Goal: Task Accomplishment & Management: Manage account settings

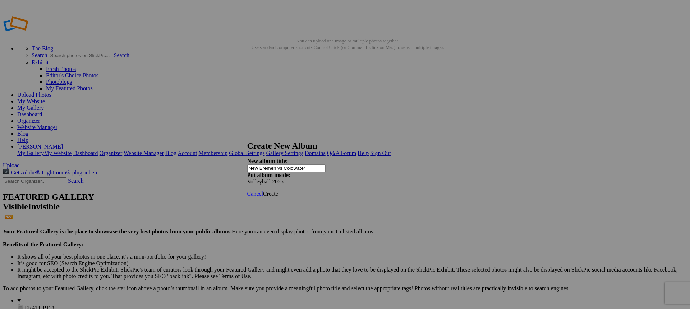
type input "New Bremen vs Coldwater"
click at [278, 190] on span "Create" at bounding box center [270, 193] width 15 height 6
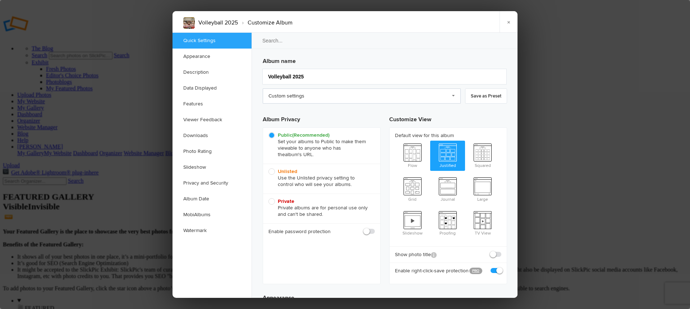
click at [309, 98] on link "Custom settings" at bounding box center [362, 95] width 198 height 15
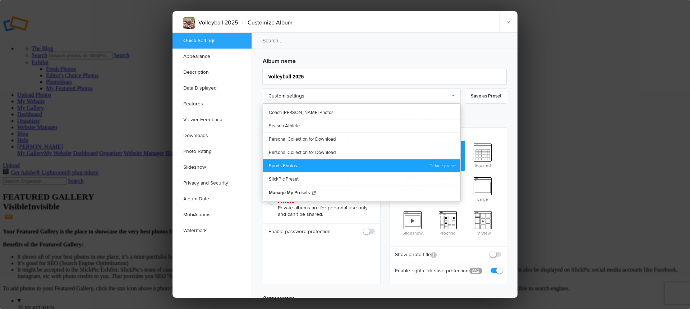
click at [303, 165] on link "Sports Photos" at bounding box center [361, 165] width 197 height 13
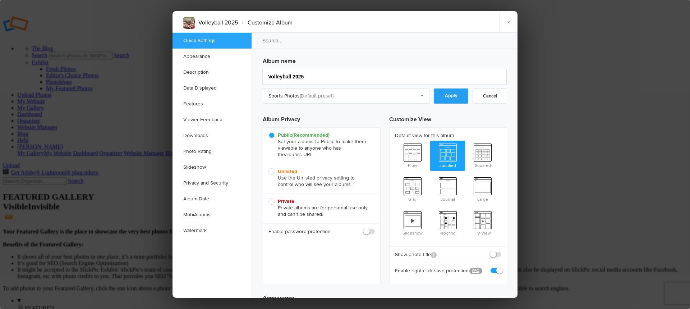
click at [449, 99] on link "Apply" at bounding box center [451, 95] width 34 height 15
click at [203, 135] on link "Downloads" at bounding box center [211, 136] width 79 height 16
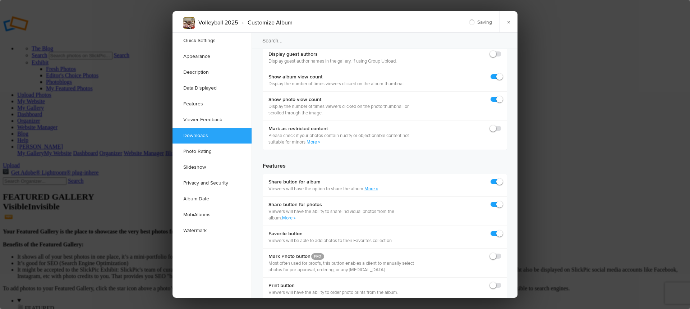
scroll to position [1107, 0]
click at [197, 230] on link "Watermark" at bounding box center [211, 230] width 79 height 16
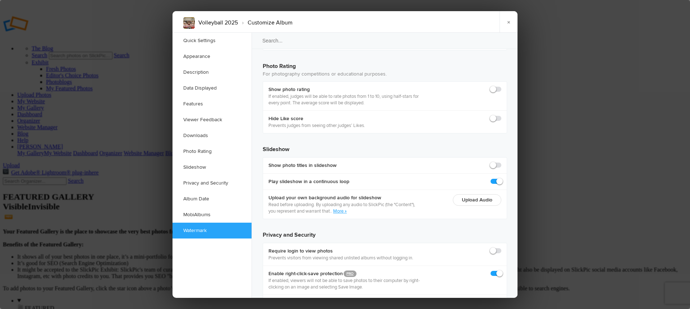
scroll to position [1570, 0]
checkbox input "true"
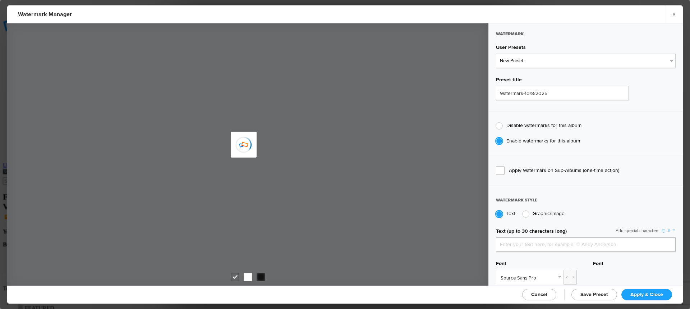
type input "jpphotography"
click at [553, 65] on select "New Preset... JP Photography - White JP Photography - Black" at bounding box center [586, 61] width 180 height 14
select select "2: Object"
click at [496, 54] on select "New Preset... JP Photography - White JP Photography - Black" at bounding box center [586, 61] width 180 height 14
type input "JP Photography - Black"
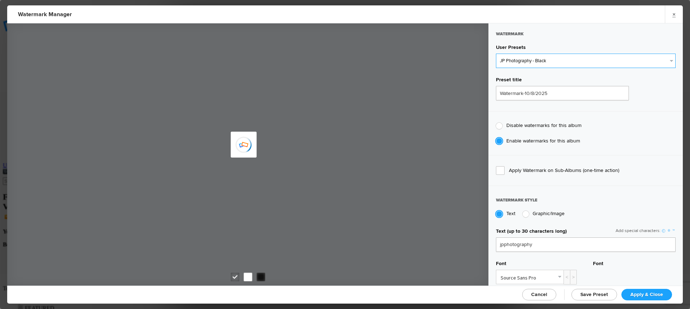
radio input "false"
radio input "true"
type input "128"
radio input "true"
radio input "false"
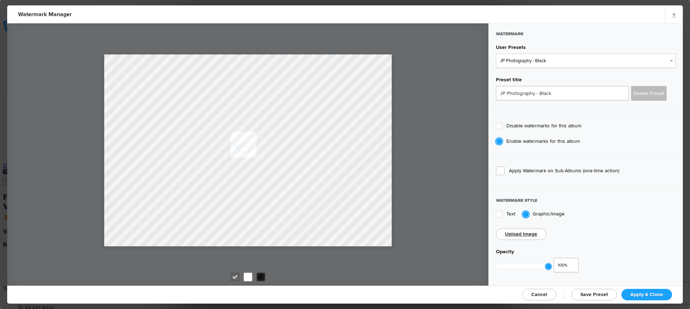
click at [538, 296] on span "Cancel" at bounding box center [539, 294] width 16 height 6
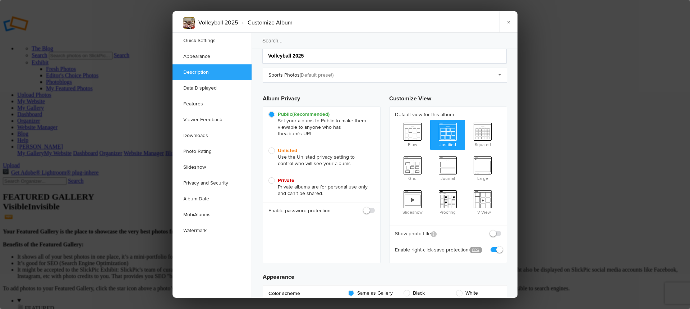
scroll to position [0, 0]
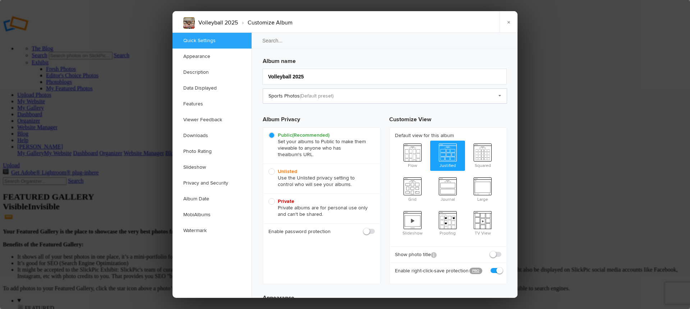
click at [499, 95] on link "Sports Photos" at bounding box center [385, 95] width 244 height 15
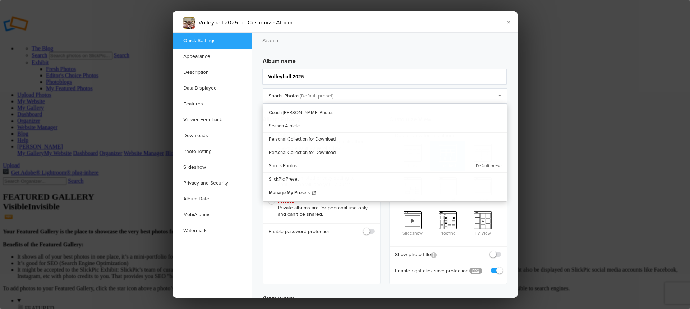
click at [479, 26] on div "Volleyball 2025 › Customize Album × Saving Saved" at bounding box center [344, 22] width 345 height 22
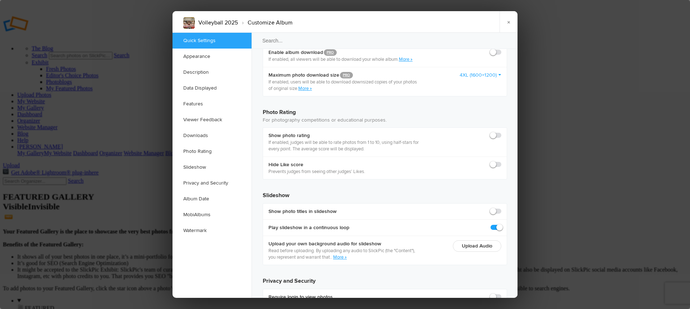
scroll to position [1570, 0]
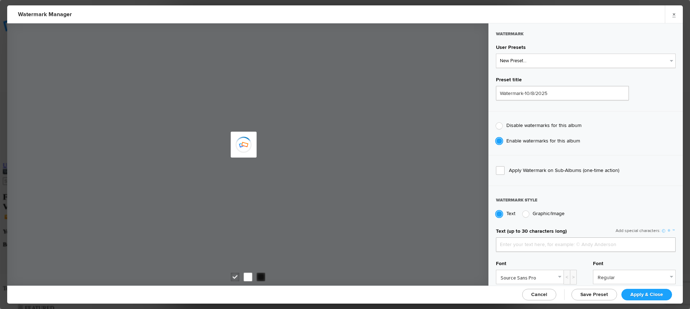
type input "JP Photography - Black"
radio input "false"
radio input "true"
type input "128"
radio input "true"
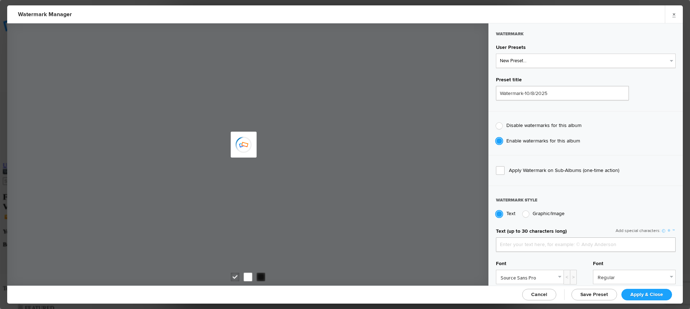
radio input "false"
select select
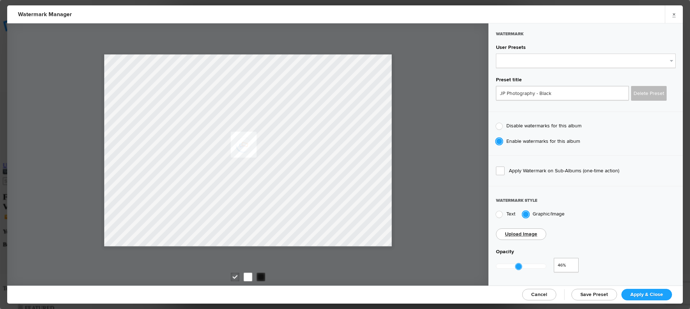
type input "0.47"
drag, startPoint x: 546, startPoint y: 263, endPoint x: 518, endPoint y: 262, distance: 28.4
click at [518, 263] on div at bounding box center [519, 266] width 6 height 6
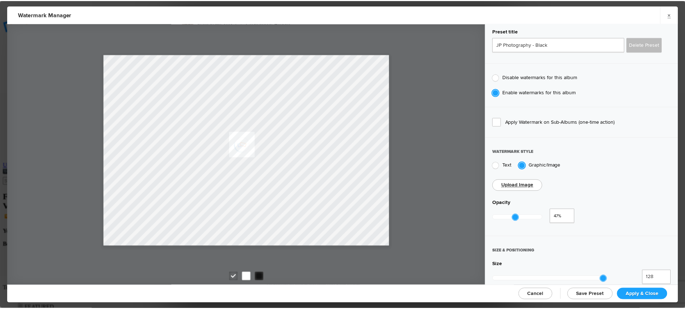
scroll to position [72, 0]
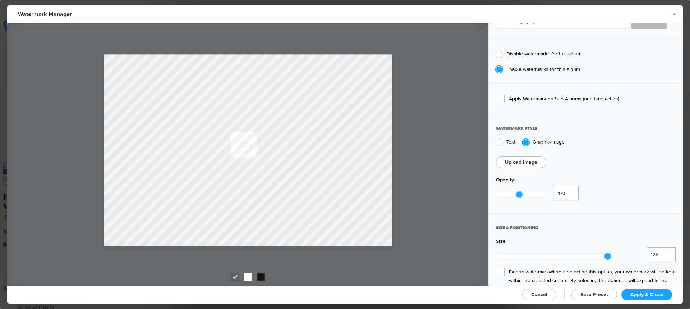
click at [502, 267] on span "Extend watermark Without selecting this option, your watermark will be kept wit…" at bounding box center [586, 280] width 180 height 26
click at [0, 0] on input "Extend watermark Without selecting this option, your watermark will be kept wit…" at bounding box center [0, 0] width 0 height 0
click at [641, 293] on span "Apply & Close" at bounding box center [646, 294] width 33 height 6
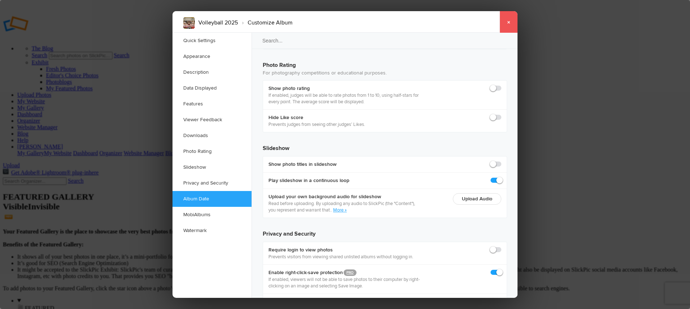
click at [510, 23] on link "×" at bounding box center [508, 22] width 18 height 22
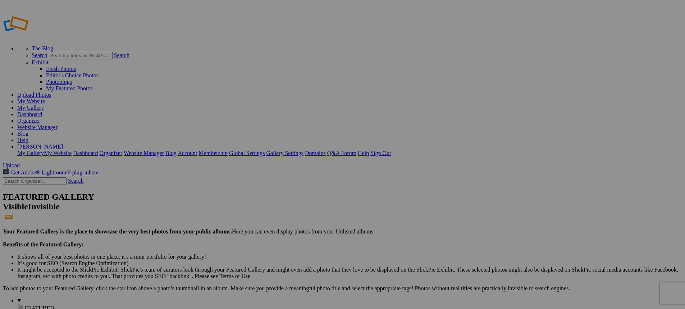
type input "Volleyball 2025"
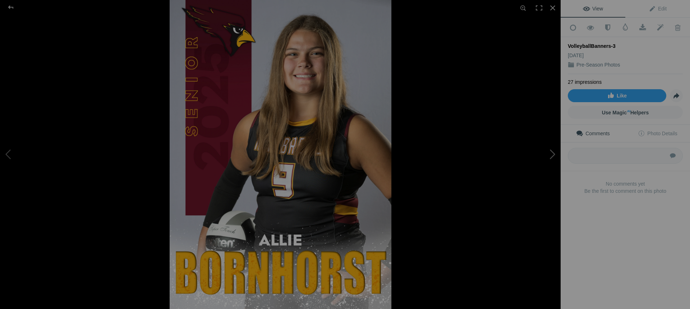
click at [553, 156] on button at bounding box center [534, 154] width 54 height 111
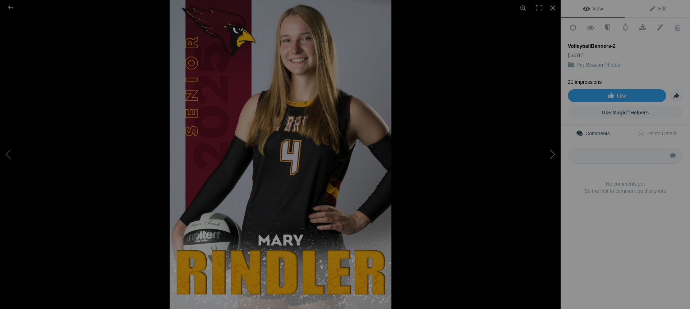
click at [553, 156] on button at bounding box center [534, 154] width 54 height 111
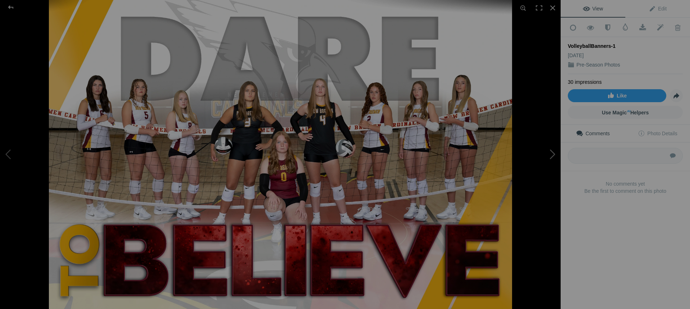
click at [553, 156] on button at bounding box center [534, 154] width 54 height 111
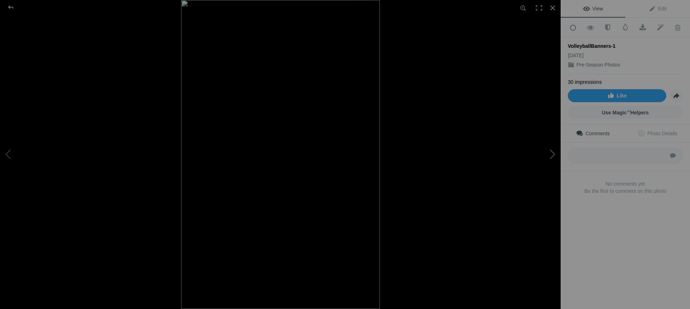
click at [553, 156] on button at bounding box center [534, 154] width 54 height 111
click at [10, 7] on div at bounding box center [11, 7] width 26 height 14
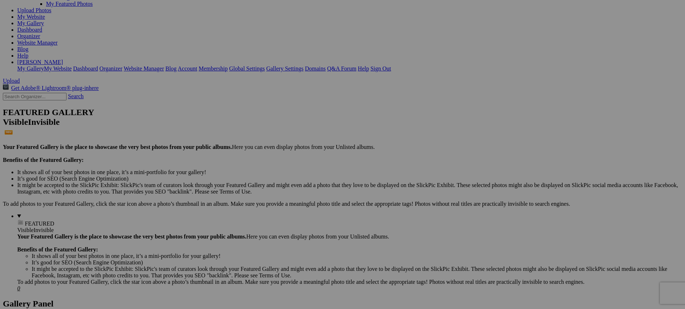
scroll to position [108, 0]
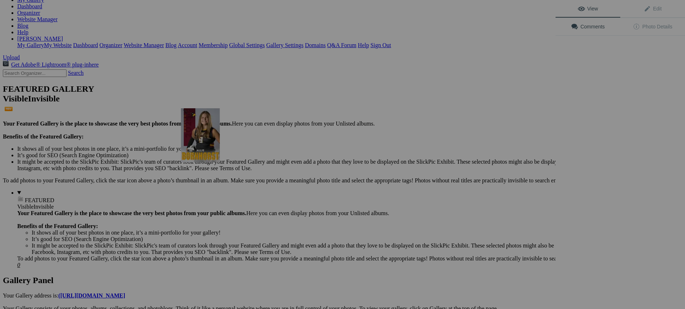
scroll to position [69, 0]
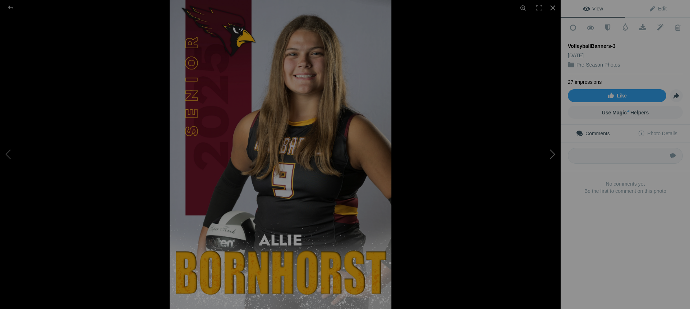
click at [552, 155] on button at bounding box center [534, 154] width 54 height 111
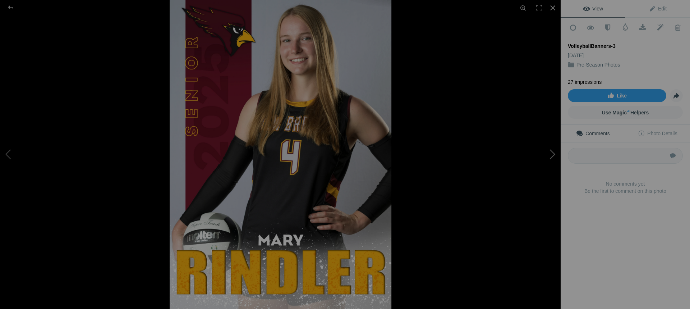
click at [552, 155] on button at bounding box center [534, 154] width 54 height 111
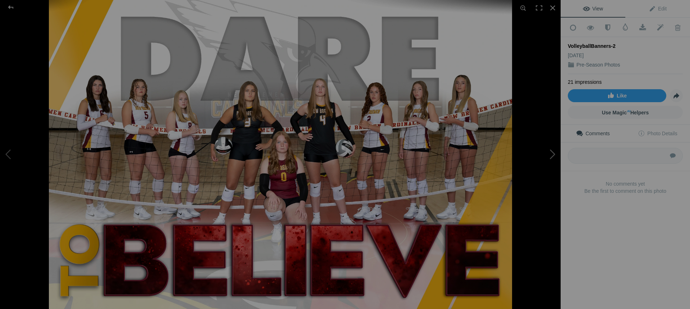
click at [552, 155] on button at bounding box center [534, 154] width 54 height 111
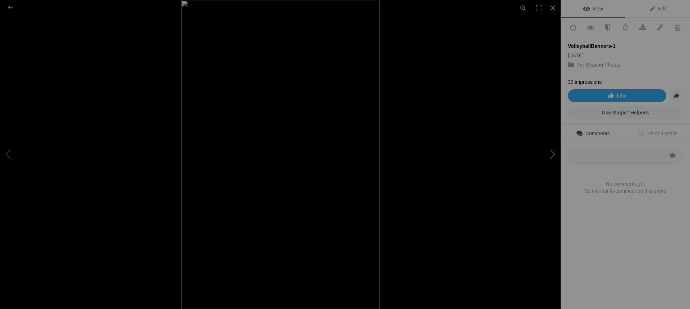
click at [552, 155] on button at bounding box center [534, 154] width 54 height 111
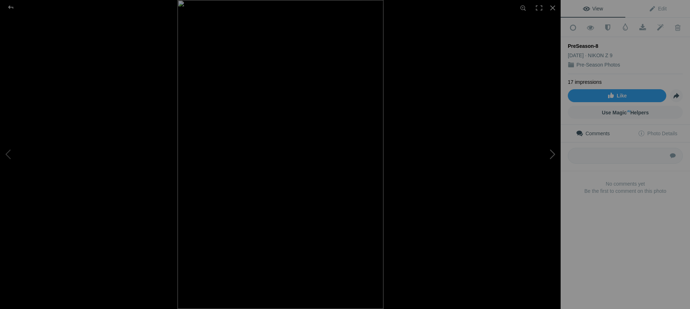
click at [552, 155] on button at bounding box center [534, 154] width 54 height 111
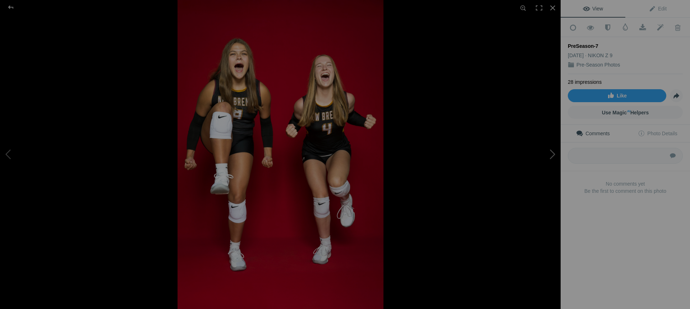
click at [552, 155] on button at bounding box center [534, 154] width 54 height 111
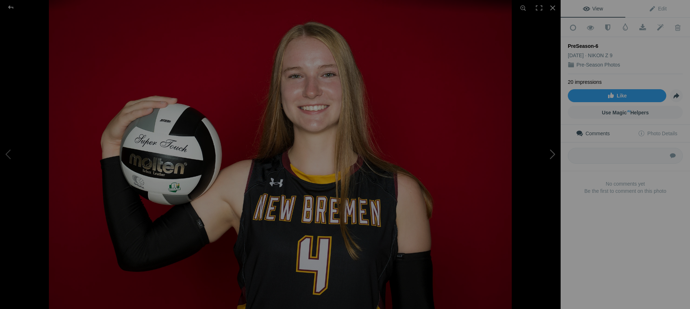
click at [552, 155] on button at bounding box center [534, 154] width 54 height 111
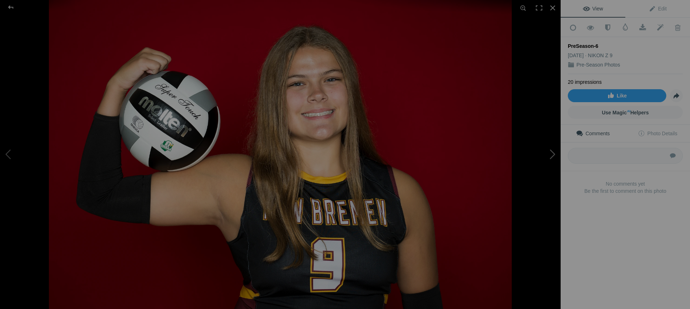
click at [552, 155] on button at bounding box center [534, 154] width 54 height 111
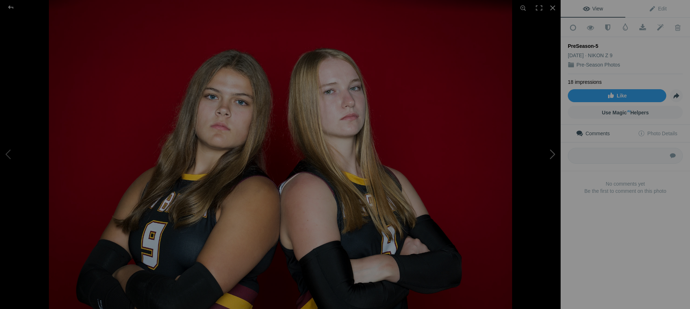
click at [552, 155] on button at bounding box center [534, 154] width 54 height 111
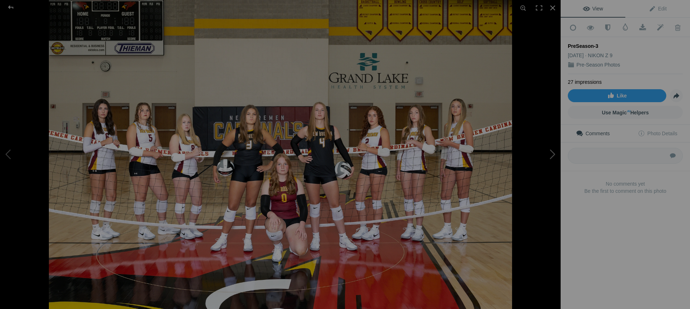
click at [552, 155] on button at bounding box center [534, 154] width 54 height 111
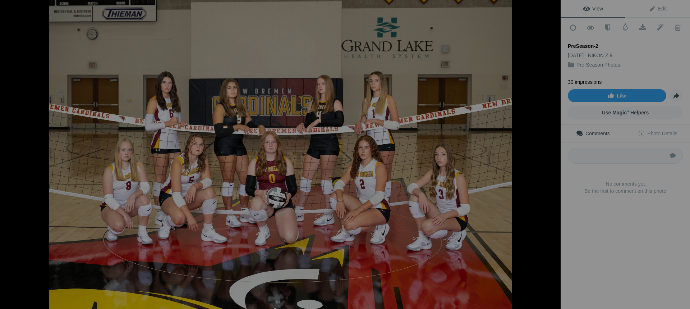
click at [552, 155] on button at bounding box center [534, 154] width 54 height 111
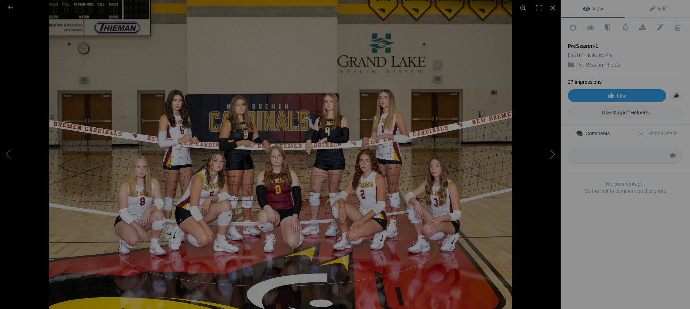
click at [550, 153] on button at bounding box center [534, 154] width 54 height 111
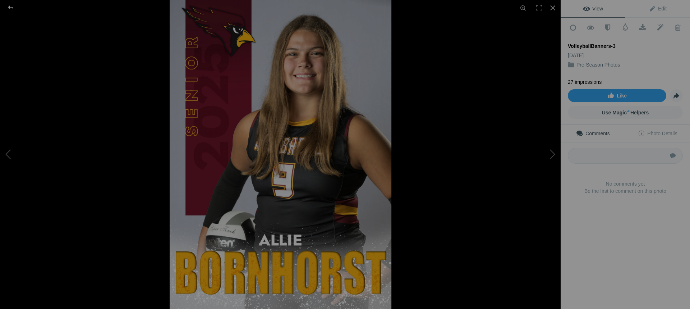
click at [11, 8] on div at bounding box center [11, 7] width 26 height 14
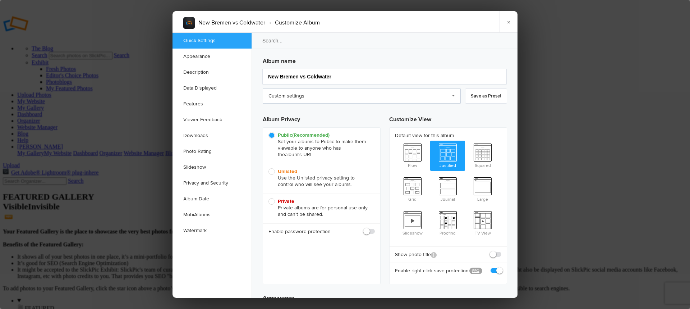
click at [325, 97] on link "Custom settings" at bounding box center [362, 95] width 198 height 15
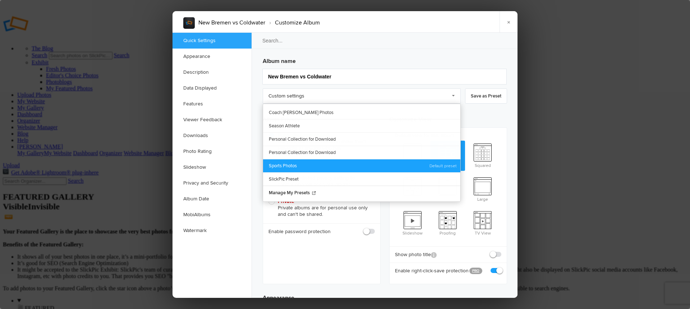
click at [340, 162] on link "Sports Photos" at bounding box center [361, 165] width 197 height 13
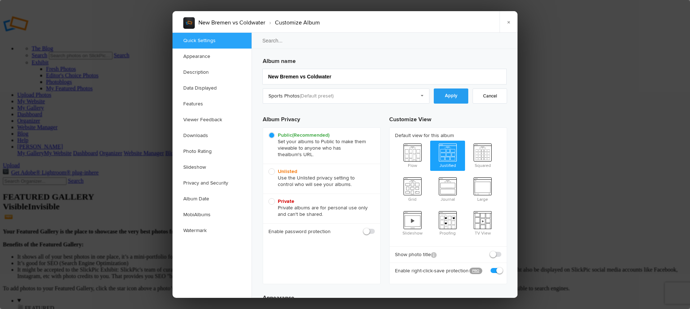
click at [450, 99] on link "Apply" at bounding box center [451, 95] width 34 height 15
click at [202, 134] on link "Downloads" at bounding box center [211, 136] width 79 height 16
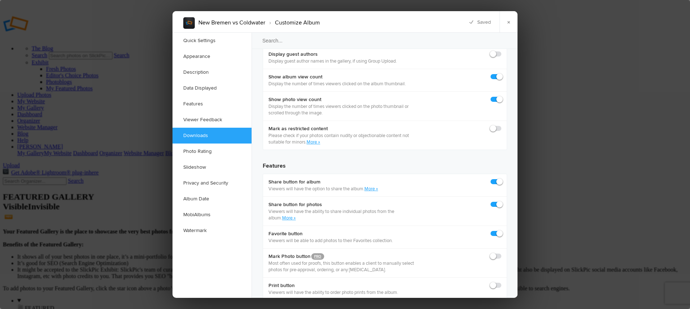
scroll to position [1107, 0]
click at [204, 227] on link "Watermark" at bounding box center [211, 230] width 79 height 16
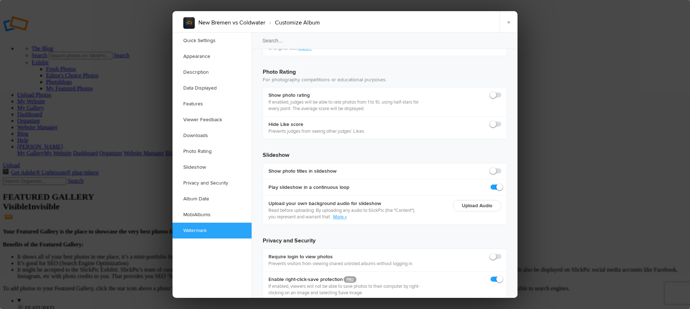
scroll to position [1570, 0]
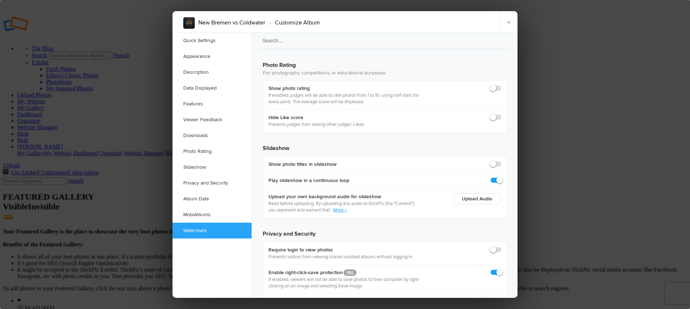
checkbox input "true"
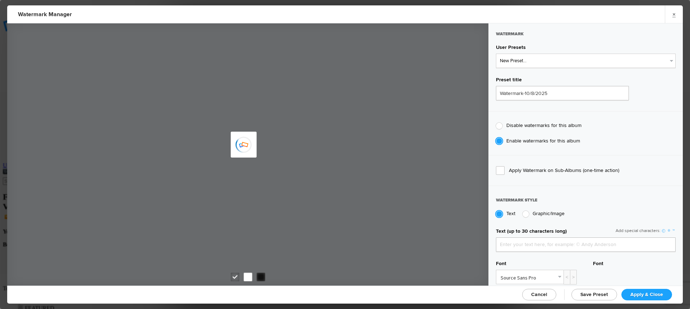
type input "jpphotography"
click at [561, 65] on select "New Preset..." at bounding box center [586, 61] width 180 height 14
select select "2: Object"
click at [496, 54] on select "New Preset... JP Photography - White JP Photography - Black" at bounding box center [586, 61] width 180 height 14
type input "JP Photography - Black"
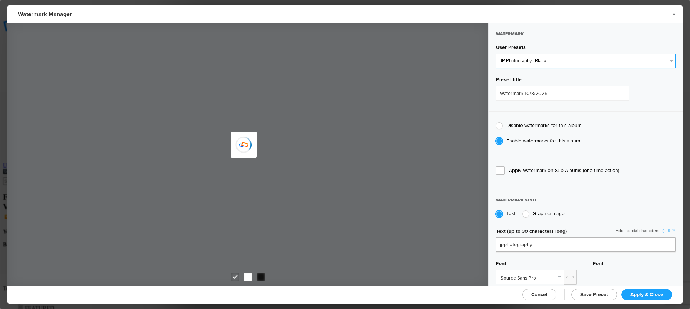
radio input "false"
radio input "true"
type input "128"
radio input "true"
radio input "false"
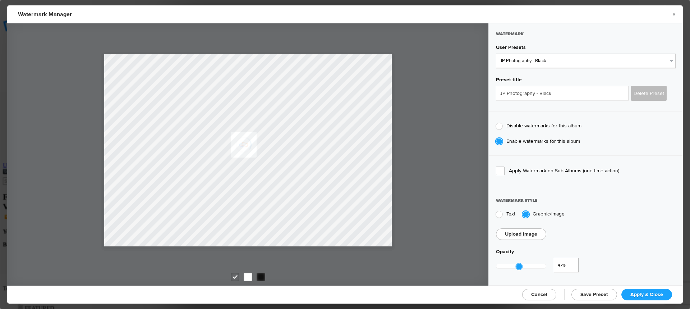
drag, startPoint x: 549, startPoint y: 266, endPoint x: 521, endPoint y: 266, distance: 28.4
click at [521, 266] on div at bounding box center [521, 266] width 50 height 17
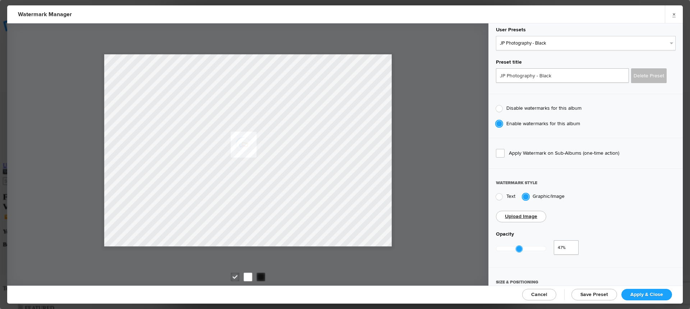
scroll to position [144, 0]
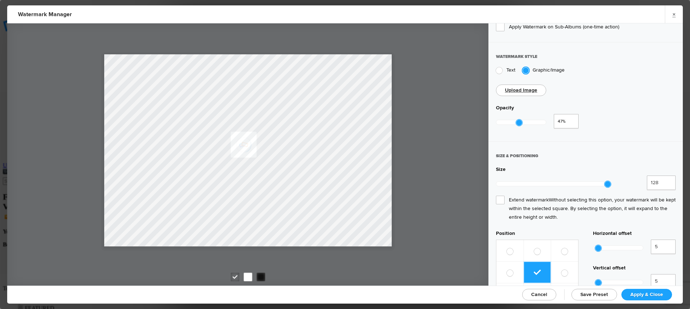
click at [501, 195] on span "Extend watermark Without selecting this option, your watermark will be kept wit…" at bounding box center [586, 208] width 180 height 26
click at [0, 0] on input "Extend watermark Without selecting this option, your watermark will be kept wit…" at bounding box center [0, 0] width 0 height 0
type input "0.44"
click at [518, 119] on div at bounding box center [517, 122] width 6 height 6
click at [647, 295] on span "Apply & Close" at bounding box center [646, 294] width 33 height 6
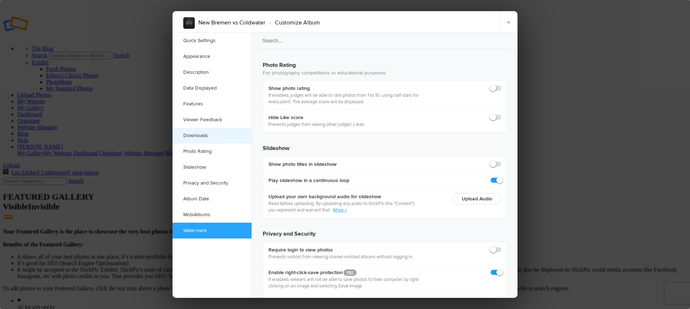
click at [199, 132] on link "Downloads" at bounding box center [211, 136] width 79 height 16
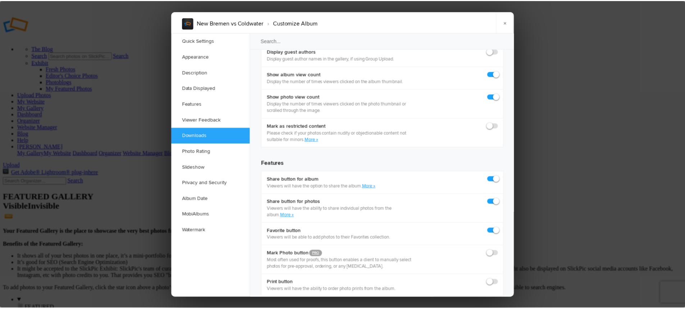
scroll to position [1107, 0]
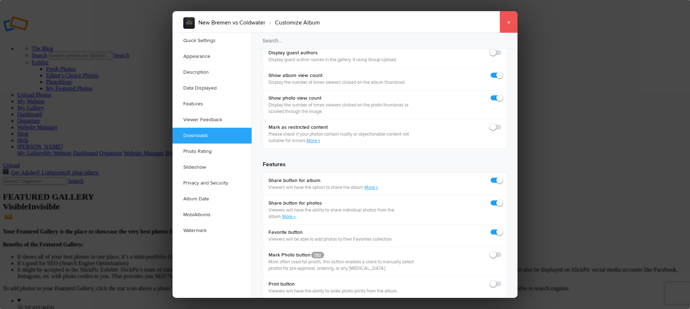
click at [512, 23] on link "×" at bounding box center [508, 22] width 18 height 22
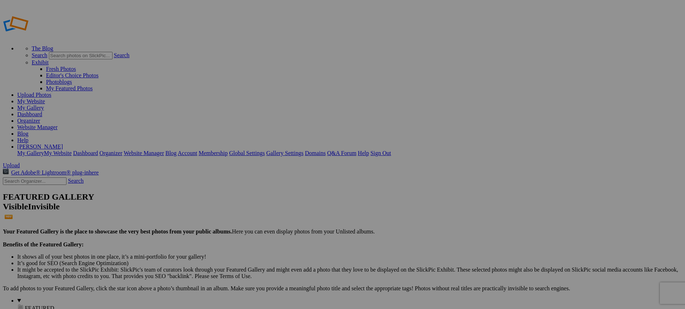
type input "New Bremen vs Coldwater"
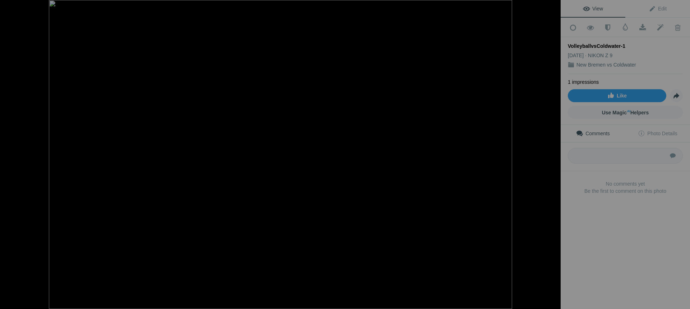
click at [551, 156] on button at bounding box center [534, 154] width 54 height 111
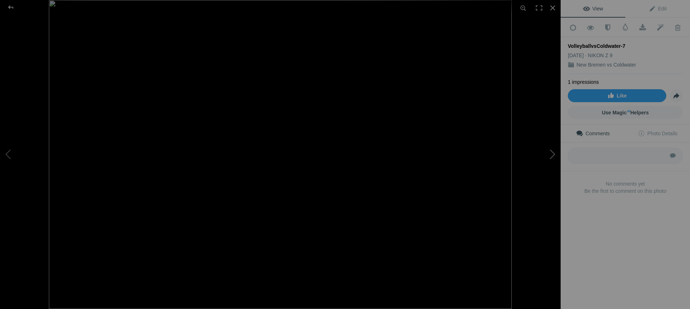
click at [551, 157] on button at bounding box center [534, 154] width 54 height 111
click at [552, 158] on button at bounding box center [534, 154] width 54 height 111
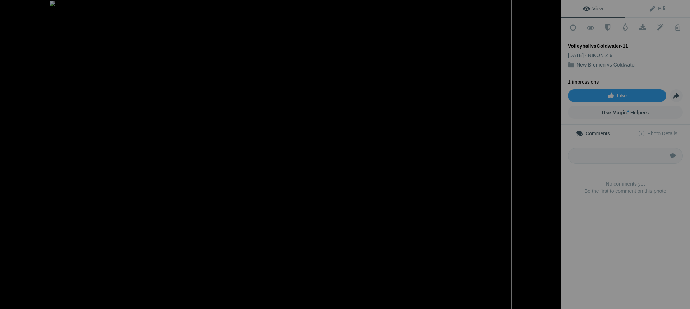
click at [552, 158] on button at bounding box center [534, 154] width 54 height 111
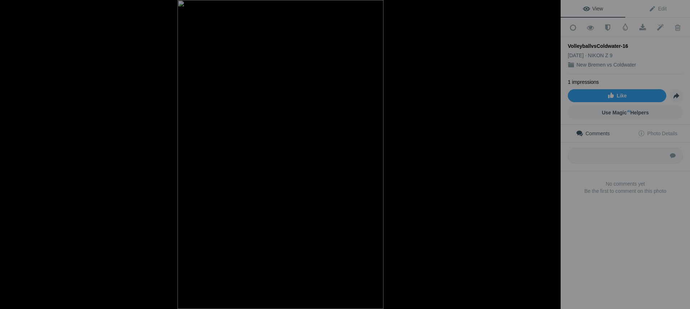
click at [552, 158] on button at bounding box center [534, 154] width 54 height 111
click at [549, 159] on button at bounding box center [534, 154] width 54 height 111
click at [549, 155] on button at bounding box center [534, 154] width 54 height 111
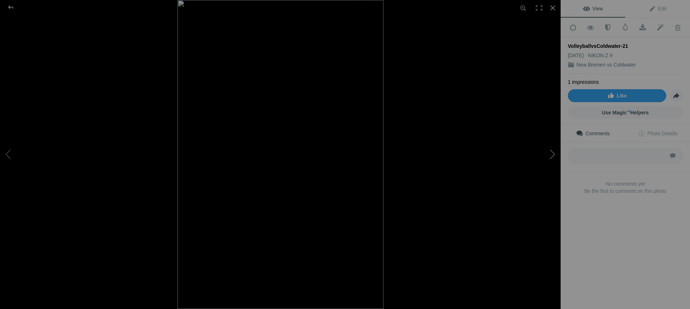
click at [549, 155] on button at bounding box center [534, 154] width 54 height 111
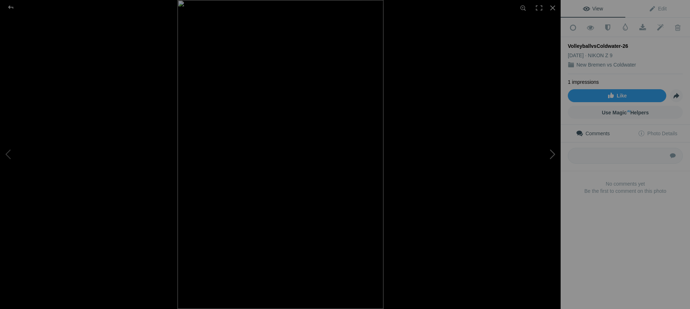
click at [549, 155] on button at bounding box center [534, 154] width 54 height 111
click at [553, 155] on button at bounding box center [534, 154] width 54 height 111
click at [552, 155] on button at bounding box center [534, 154] width 54 height 111
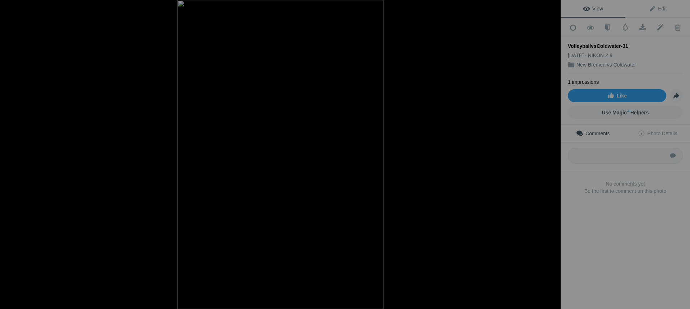
click at [552, 156] on button at bounding box center [534, 154] width 54 height 111
click at [552, 157] on button at bounding box center [534, 154] width 54 height 111
click at [549, 158] on button at bounding box center [534, 154] width 54 height 111
click at [550, 155] on button at bounding box center [534, 154] width 54 height 111
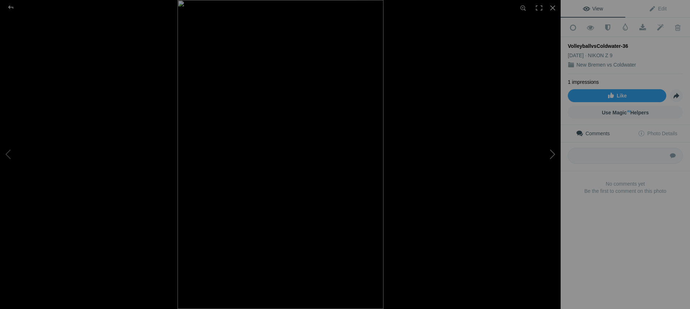
click at [551, 155] on button at bounding box center [534, 154] width 54 height 111
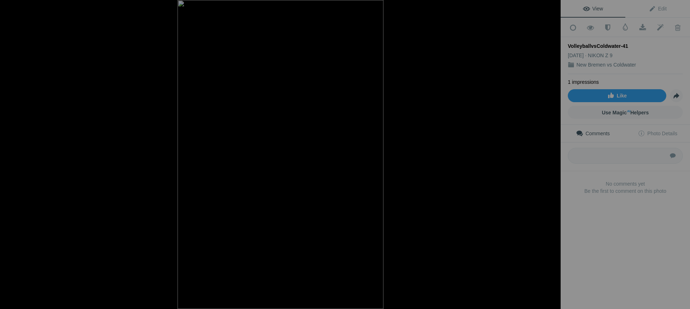
click at [551, 155] on button at bounding box center [534, 154] width 54 height 111
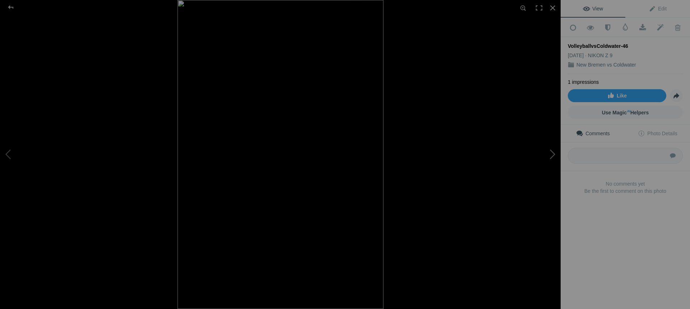
click at [552, 157] on button at bounding box center [534, 154] width 54 height 111
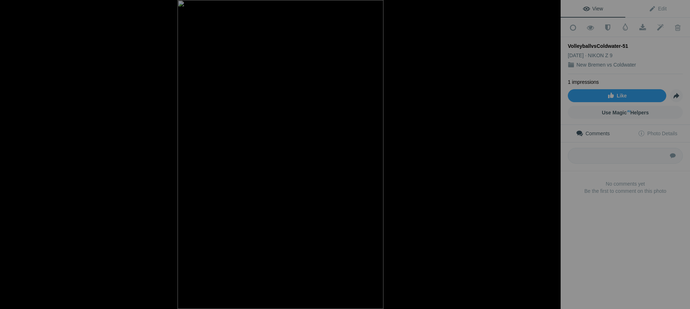
click at [552, 157] on button at bounding box center [534, 154] width 54 height 111
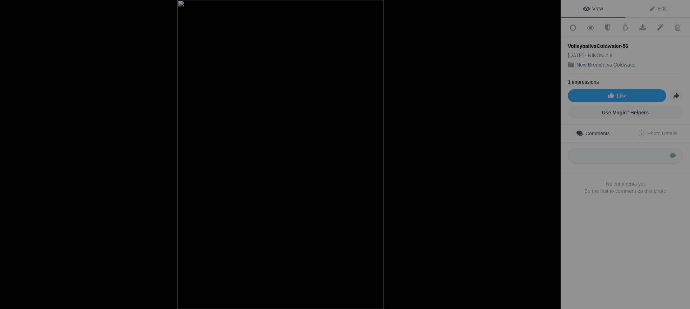
click at [552, 157] on button at bounding box center [534, 154] width 54 height 111
click at [8, 9] on div at bounding box center [11, 7] width 26 height 14
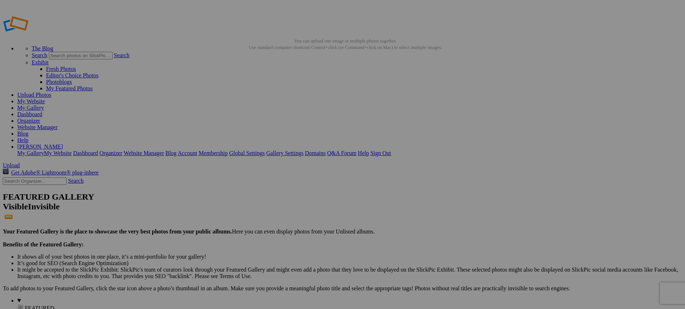
click at [57, 124] on link "Website Manager" at bounding box center [37, 127] width 40 height 6
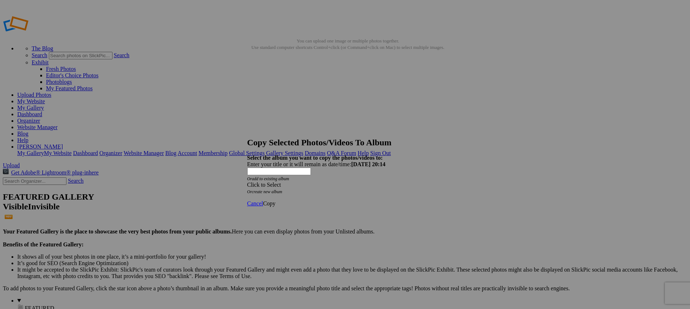
click at [247, 181] on span at bounding box center [247, 184] width 0 height 6
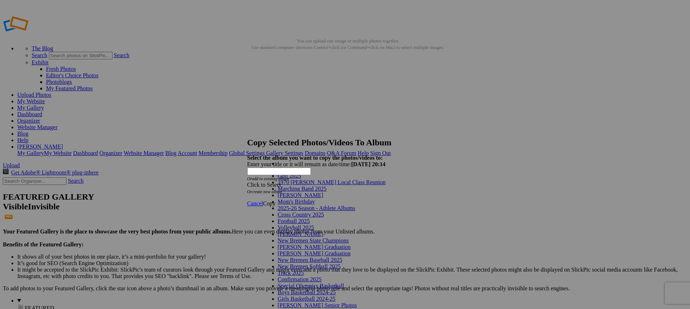
scroll to position [36, 0]
click at [312, 224] on link "Volleyball 2025" at bounding box center [296, 227] width 36 height 6
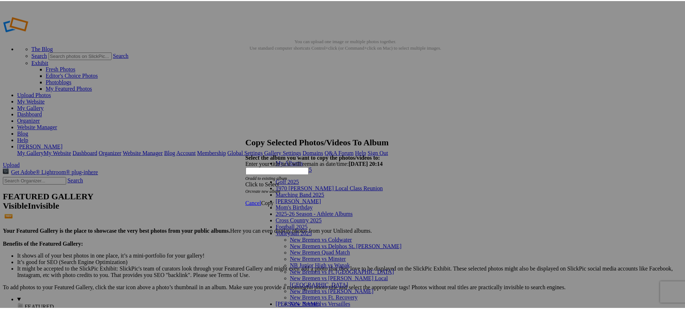
scroll to position [89, 0]
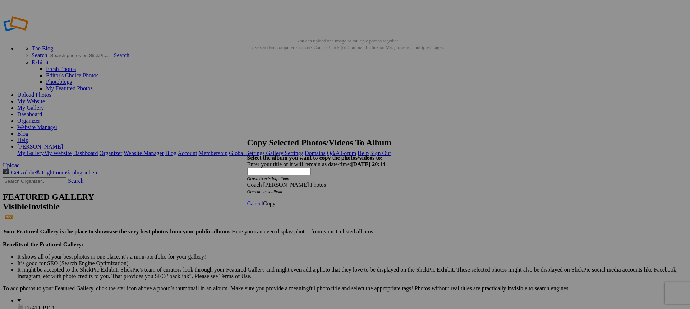
click at [276, 200] on span "Copy" at bounding box center [269, 203] width 13 height 6
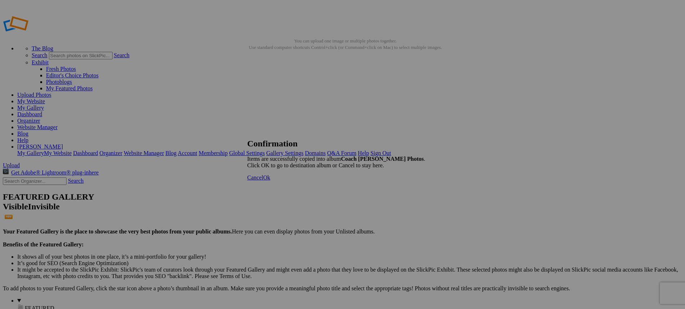
click at [270, 180] on span "Ok" at bounding box center [266, 177] width 7 height 6
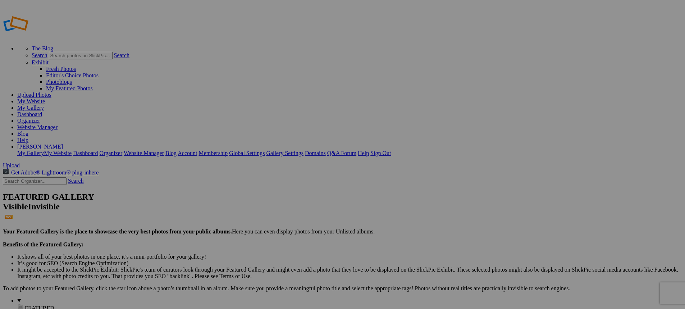
type input "Coach [PERSON_NAME] Photos"
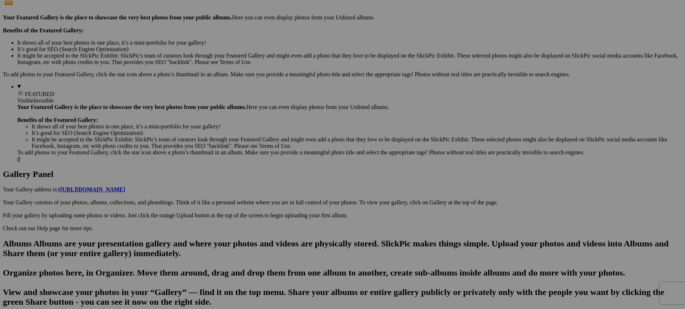
scroll to position [216, 0]
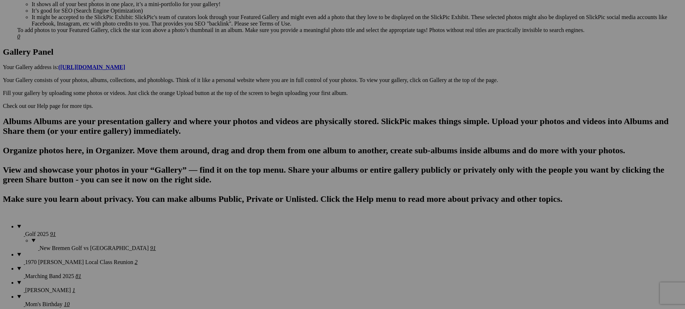
scroll to position [359, 0]
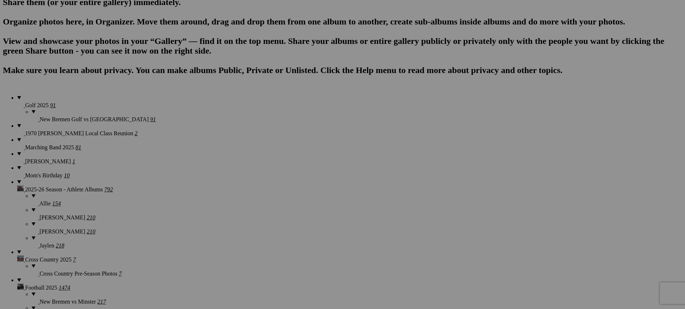
scroll to position [467, 0]
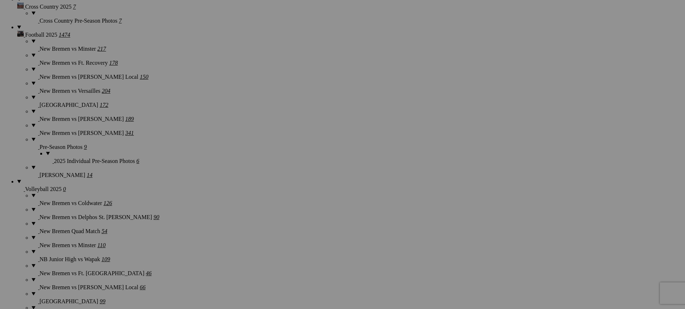
scroll to position [719, 0]
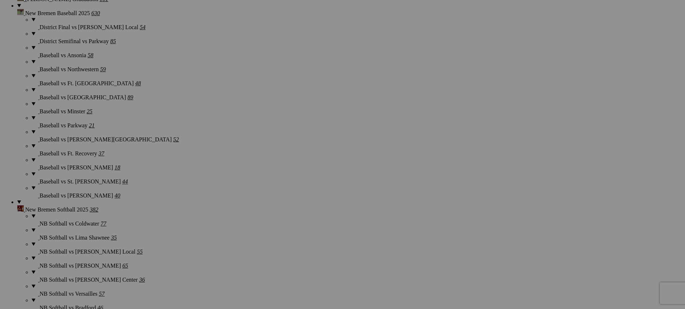
scroll to position [1222, 0]
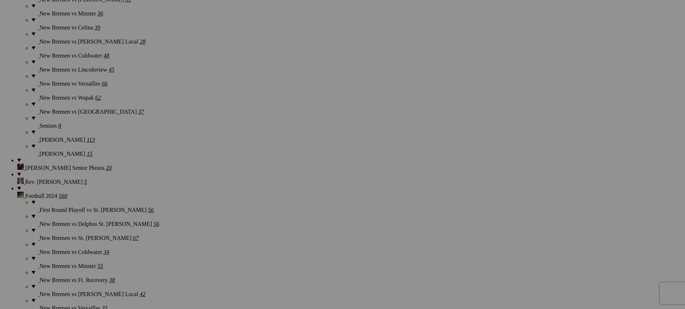
scroll to position [2084, 0]
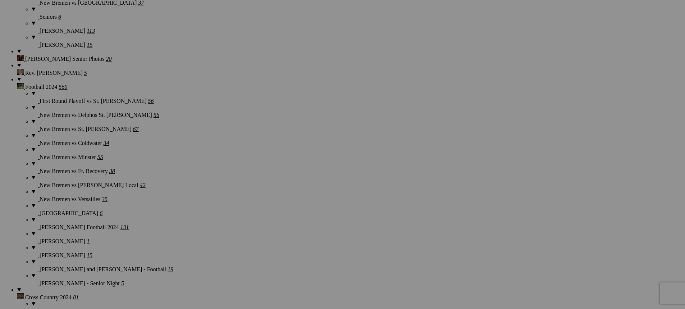
scroll to position [2228, 0]
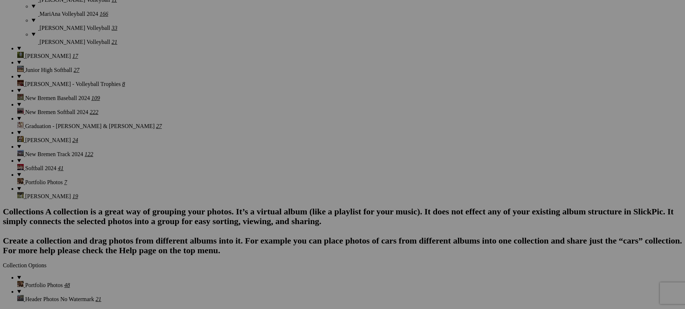
scroll to position [2911, 0]
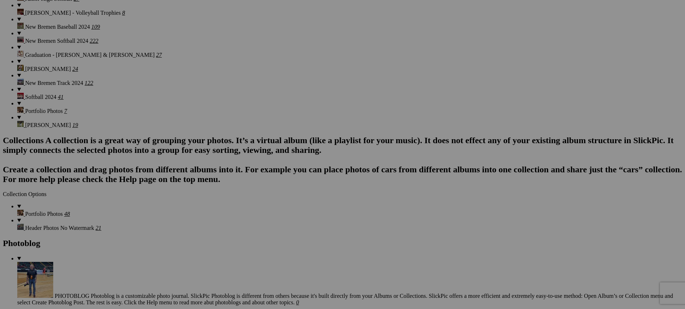
scroll to position [2982, 0]
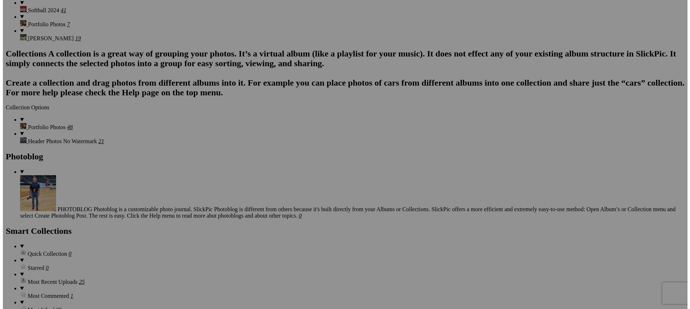
scroll to position [3070, 0]
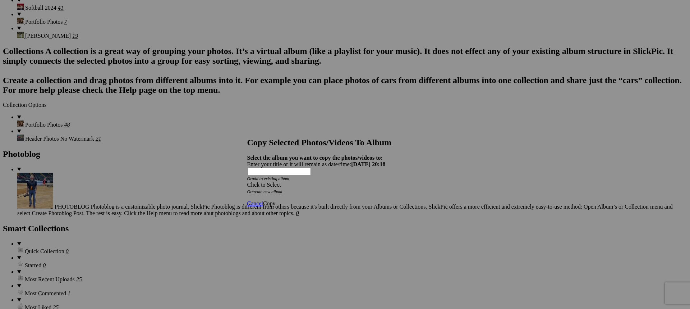
click at [247, 181] on span at bounding box center [247, 184] width 0 height 6
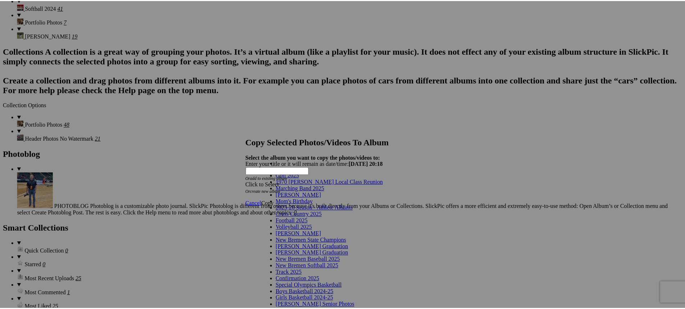
scroll to position [36, 0]
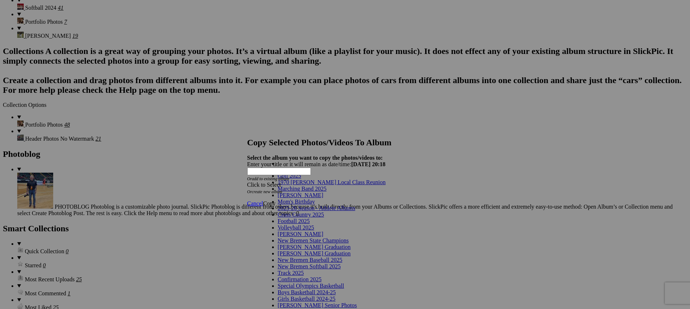
click at [324, 205] on span "2025-26 Season - Athlete Albums" at bounding box center [317, 208] width 78 height 6
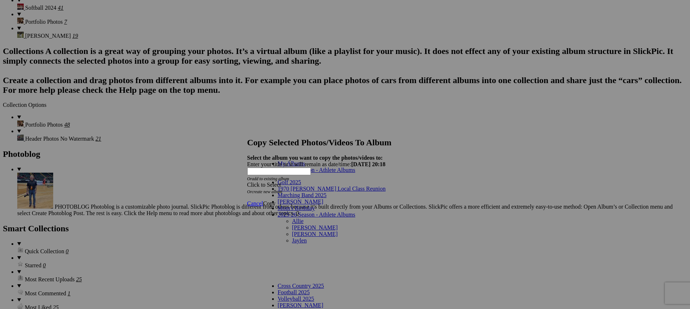
click at [293, 218] on link "Allie" at bounding box center [297, 221] width 11 height 6
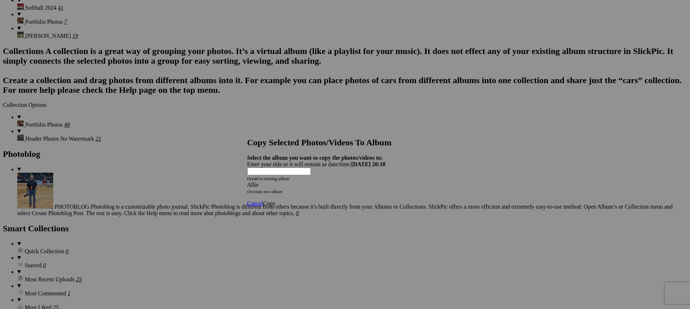
click at [276, 200] on span "Copy" at bounding box center [269, 203] width 13 height 6
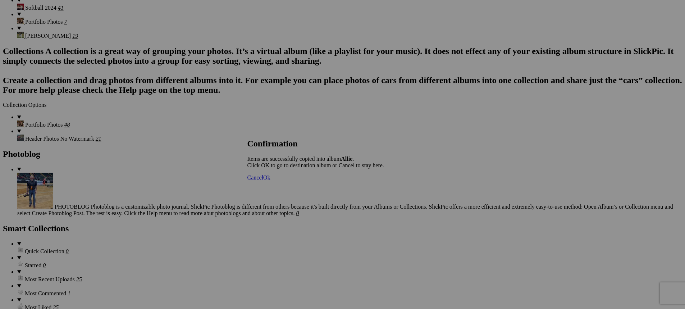
click at [270, 180] on span "Ok" at bounding box center [266, 177] width 7 height 6
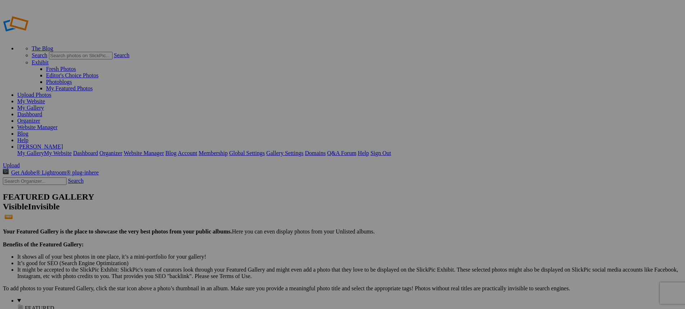
type input "Allie"
click at [57, 124] on link "Website Manager" at bounding box center [37, 127] width 40 height 6
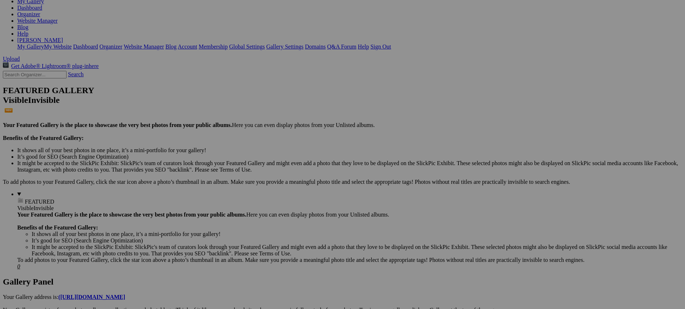
scroll to position [108, 0]
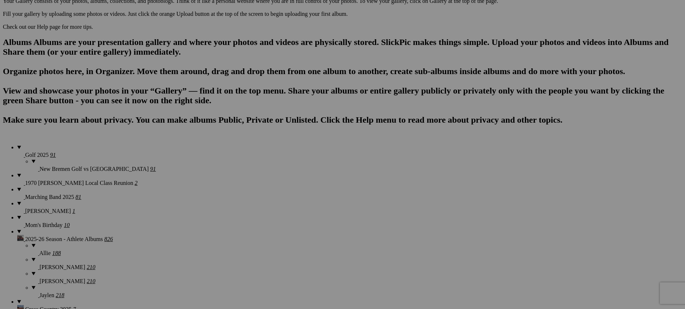
scroll to position [40, 0]
